Goal: Information Seeking & Learning: Learn about a topic

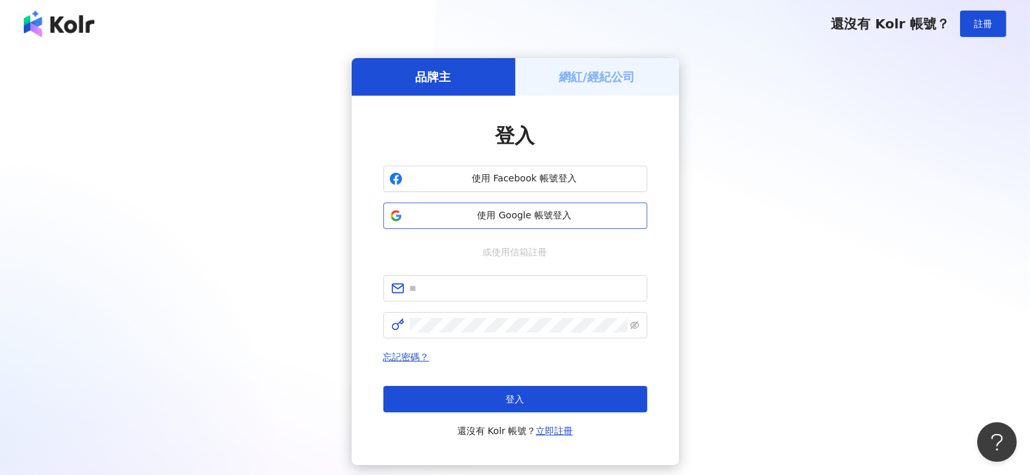
click at [534, 204] on button "使用 Google 帳號登入" at bounding box center [515, 216] width 264 height 26
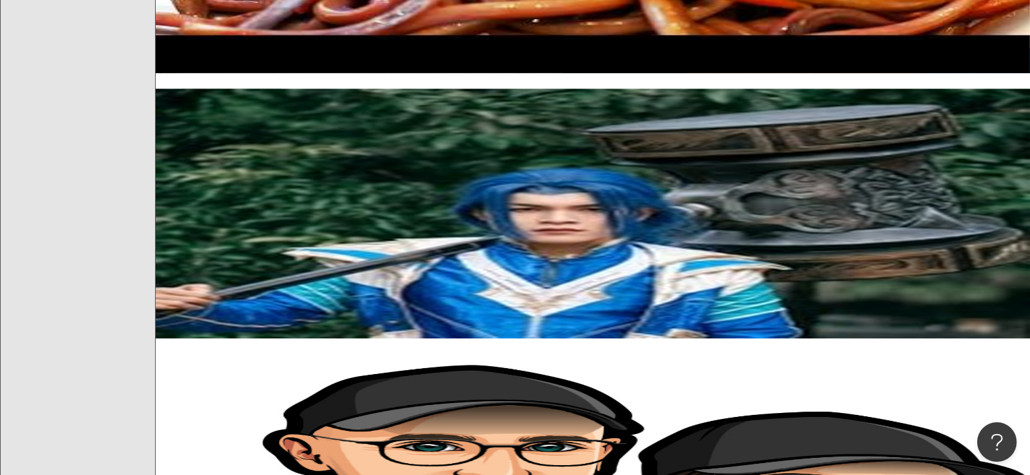
scroll to position [1561, 0]
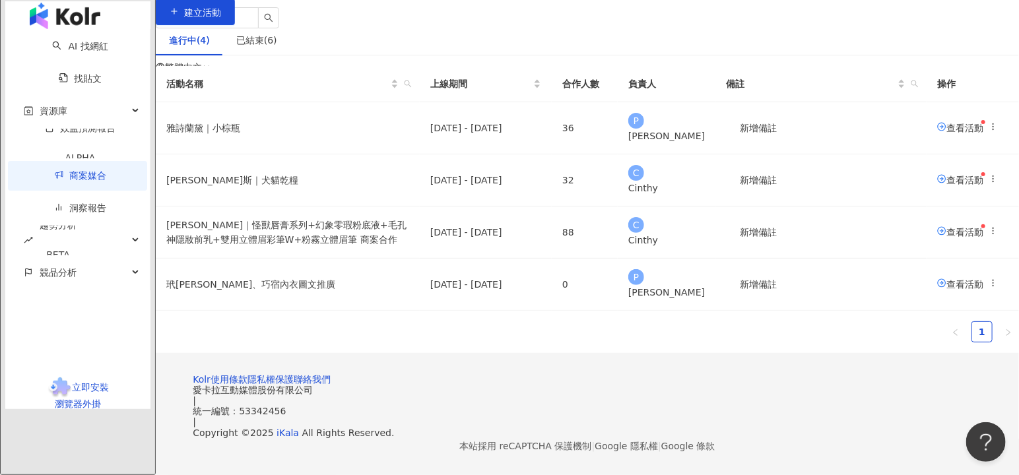
scroll to position [101, 0]
click at [87, 51] on link "AI 找網紅" at bounding box center [79, 46] width 55 height 11
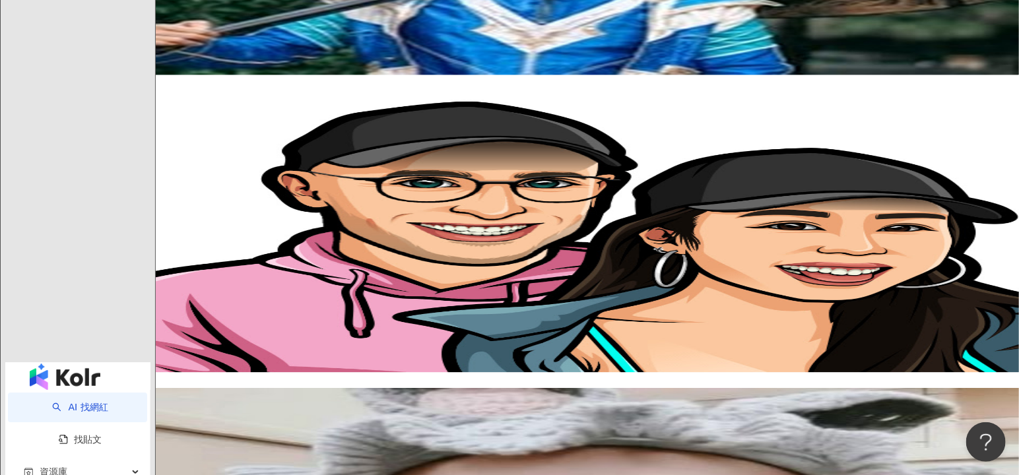
scroll to position [2060, 0]
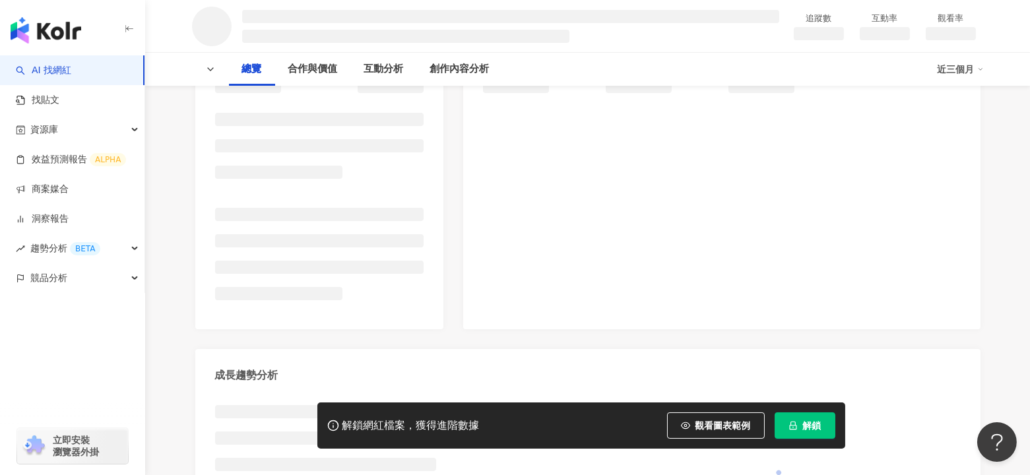
scroll to position [234, 0]
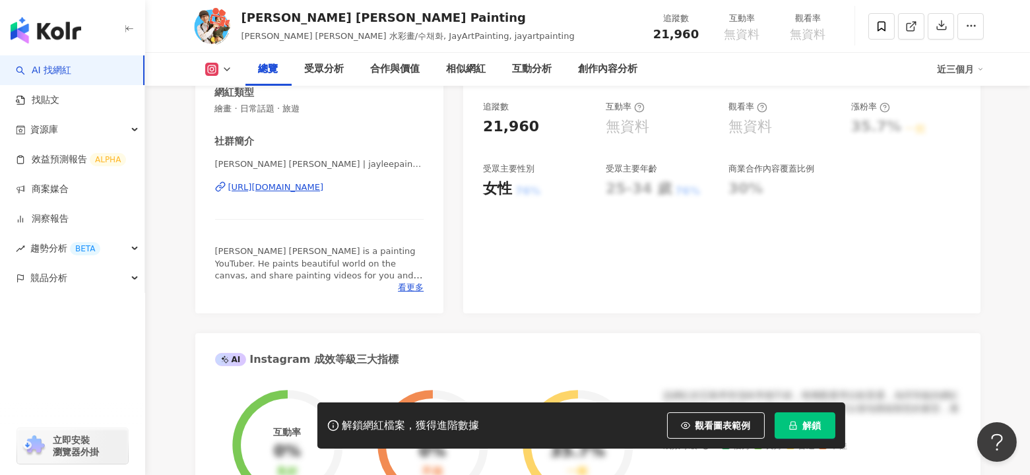
click at [795, 421] on icon "lock" at bounding box center [793, 425] width 9 height 9
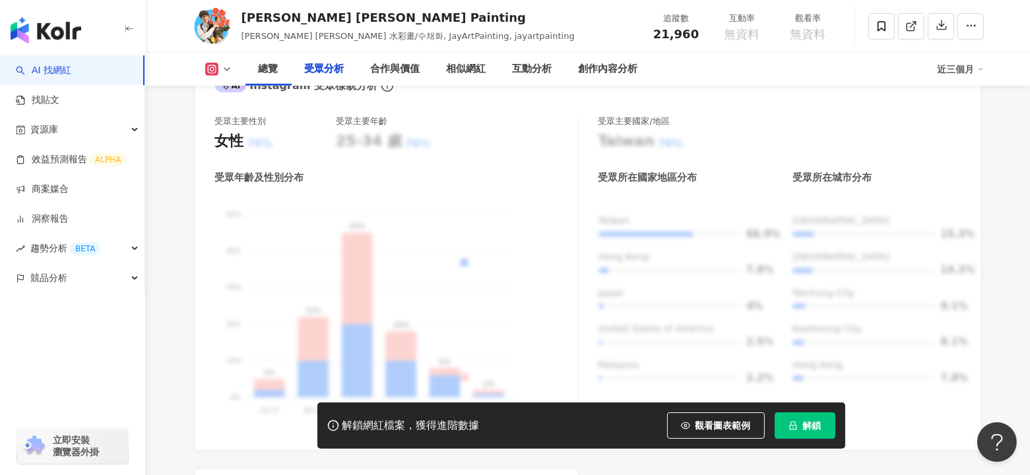
click at [799, 428] on button "解鎖" at bounding box center [805, 425] width 61 height 26
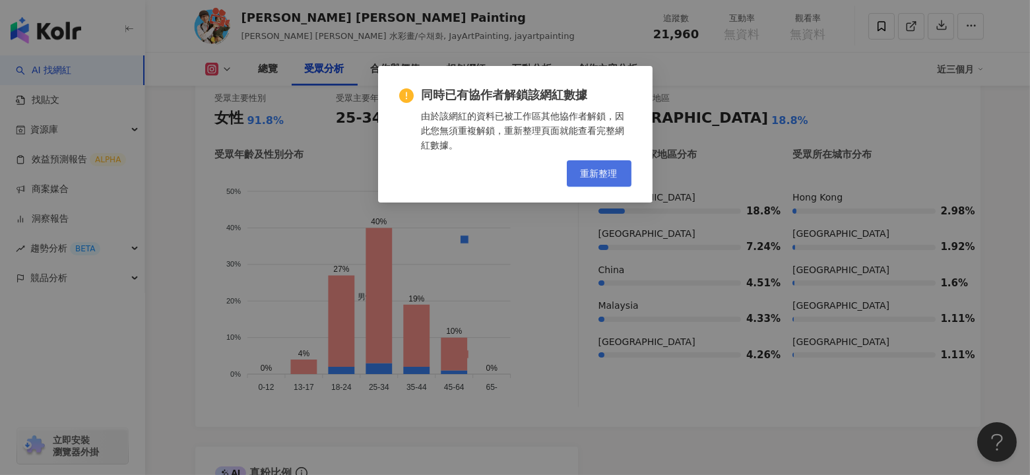
click at [599, 177] on span "重新整理" at bounding box center [599, 173] width 37 height 11
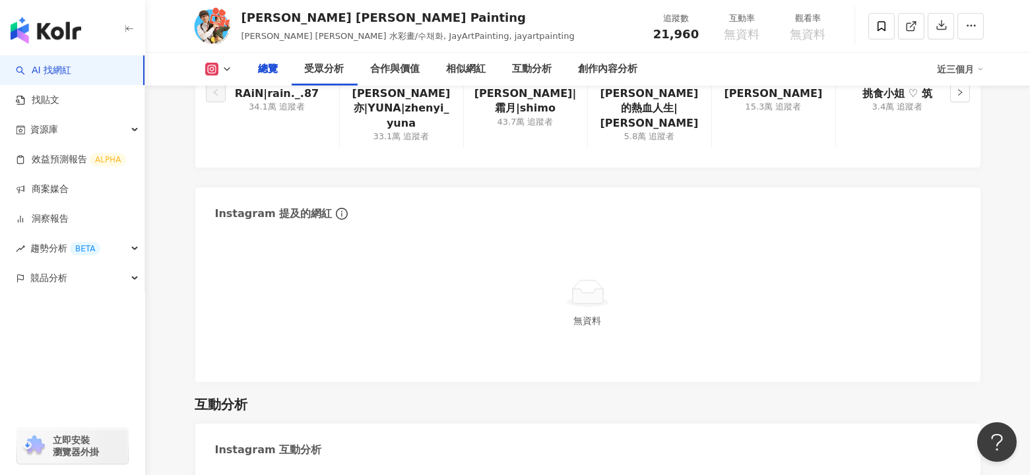
scroll to position [381, 0]
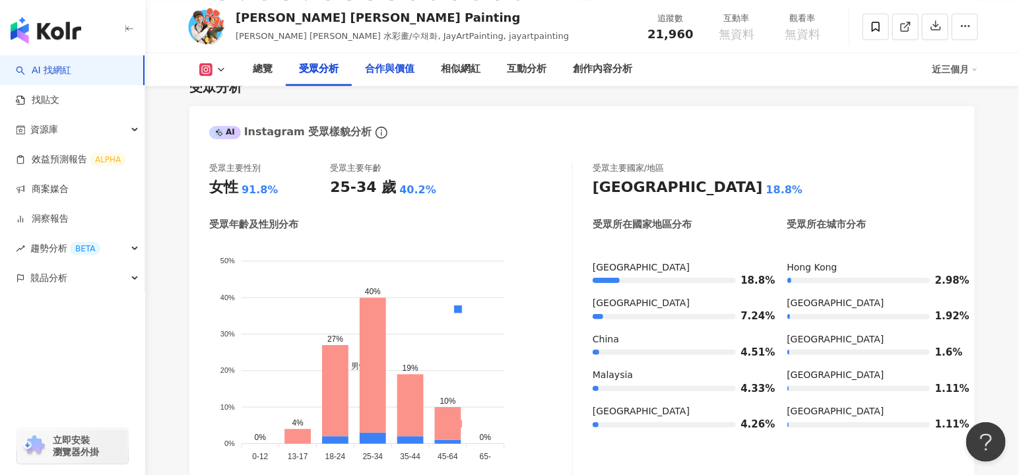
scroll to position [1162, 0]
